Goal: Download file/media

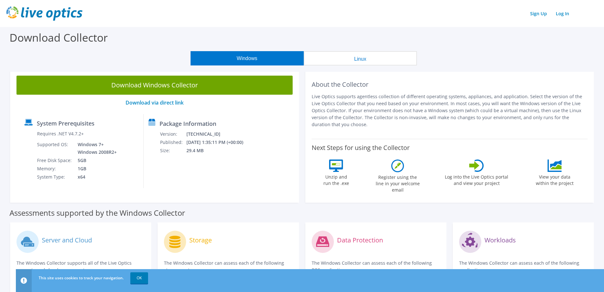
click at [476, 52] on div "Windows Linux" at bounding box center [303, 58] width 595 height 14
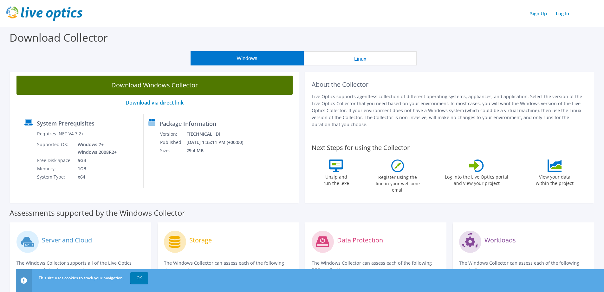
click at [160, 87] on link "Download Windows Collector" at bounding box center [154, 85] width 276 height 19
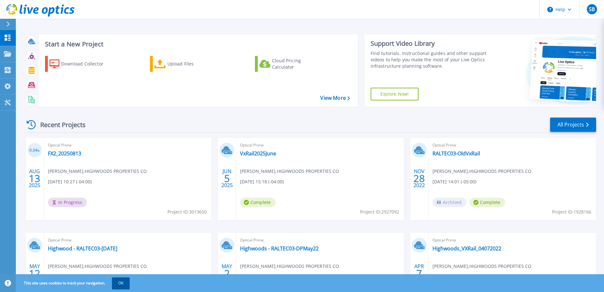
click at [126, 284] on button "OK" at bounding box center [121, 282] width 18 height 11
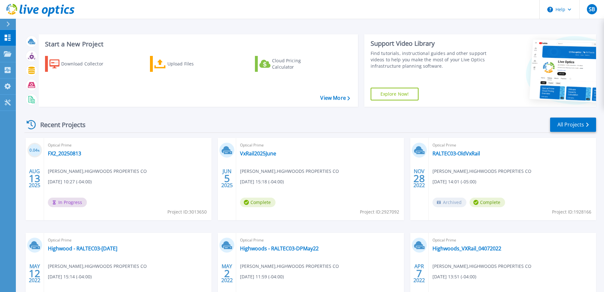
click at [202, 116] on div "Recent Projects All Projects 0.04 % [DATE] Optical Prime FX2_20250813 [PERSON_N…" at bounding box center [310, 222] width 572 height 221
click at [578, 122] on link "All Projects" at bounding box center [573, 124] width 46 height 14
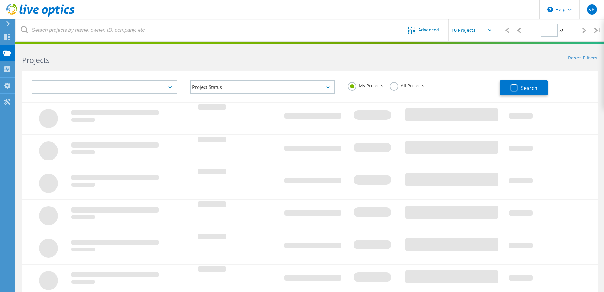
type input "1"
